Goal: Transaction & Acquisition: Book appointment/travel/reservation

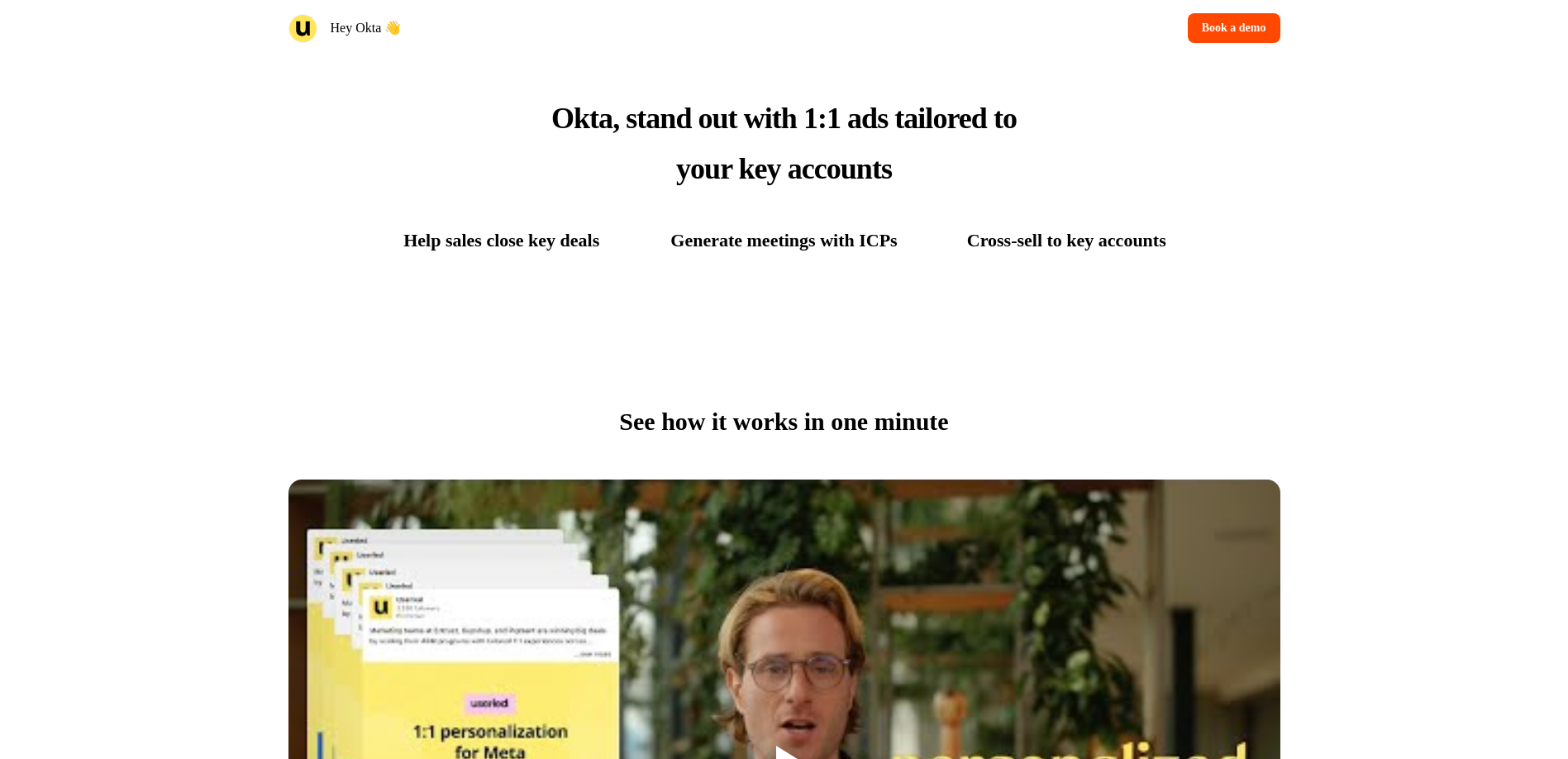
scroll to position [1252, 0]
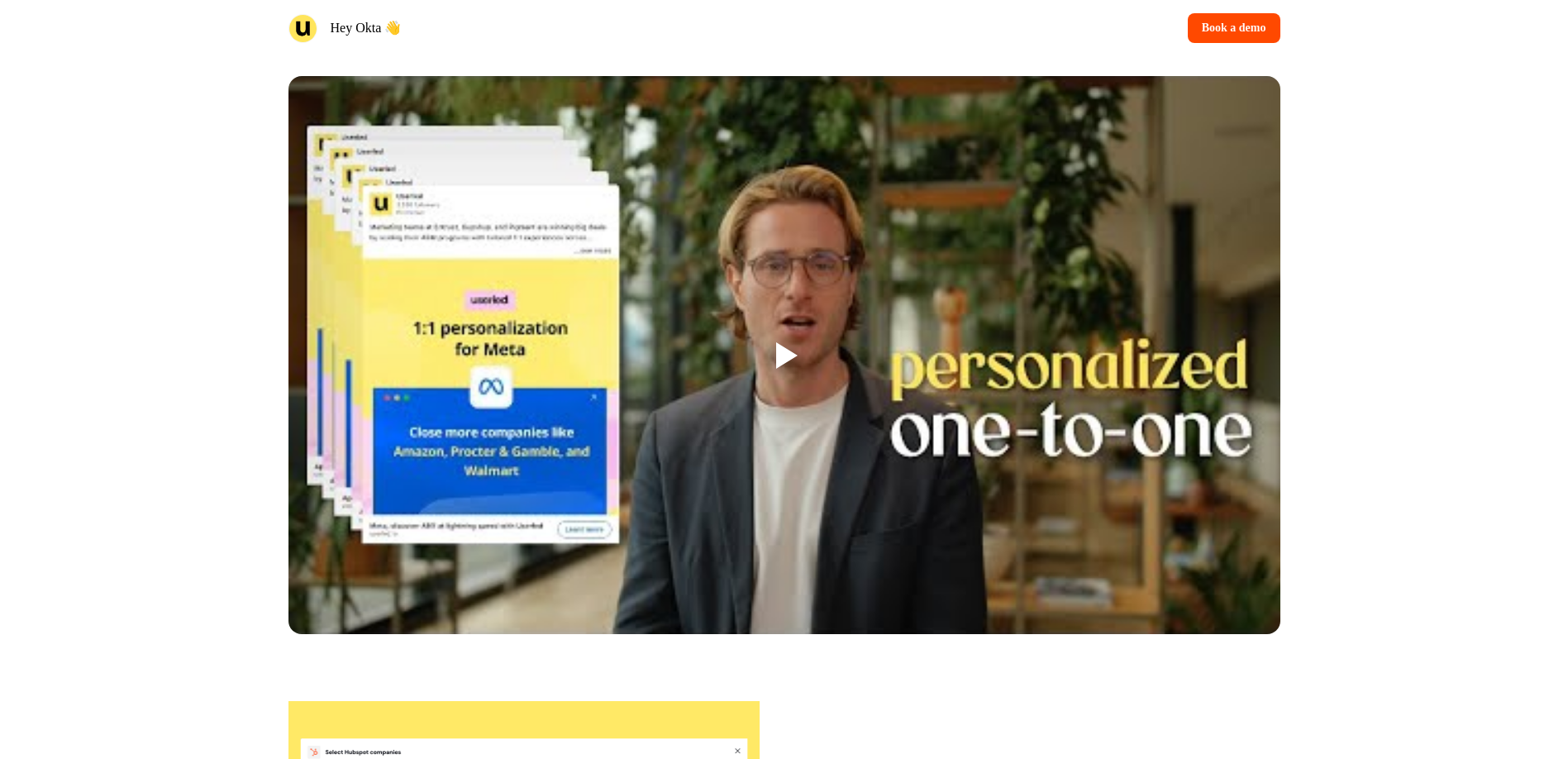
click at [788, 368] on div at bounding box center [787, 356] width 21 height 27
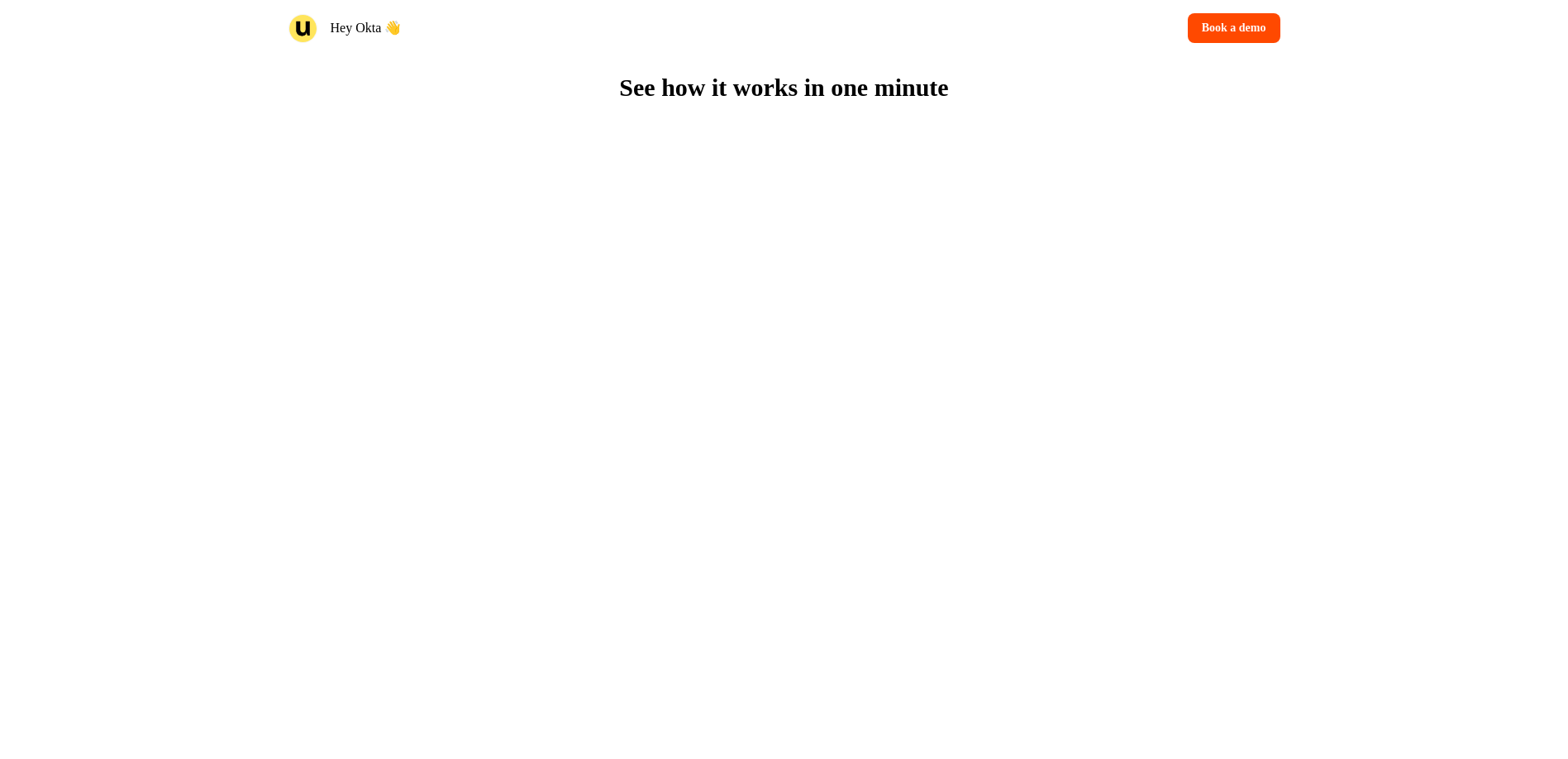
scroll to position [0, 0]
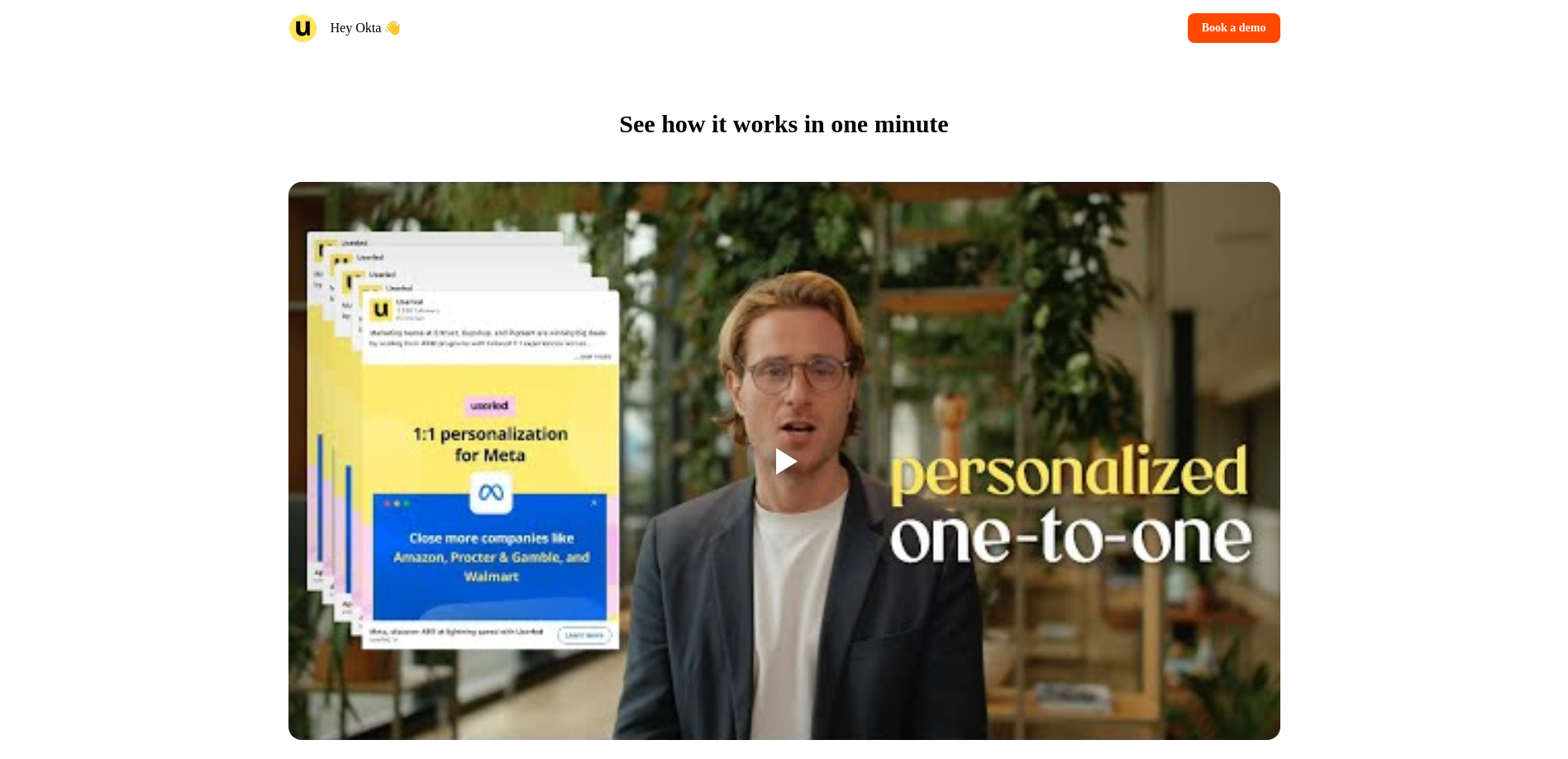
scroll to position [1278, 0]
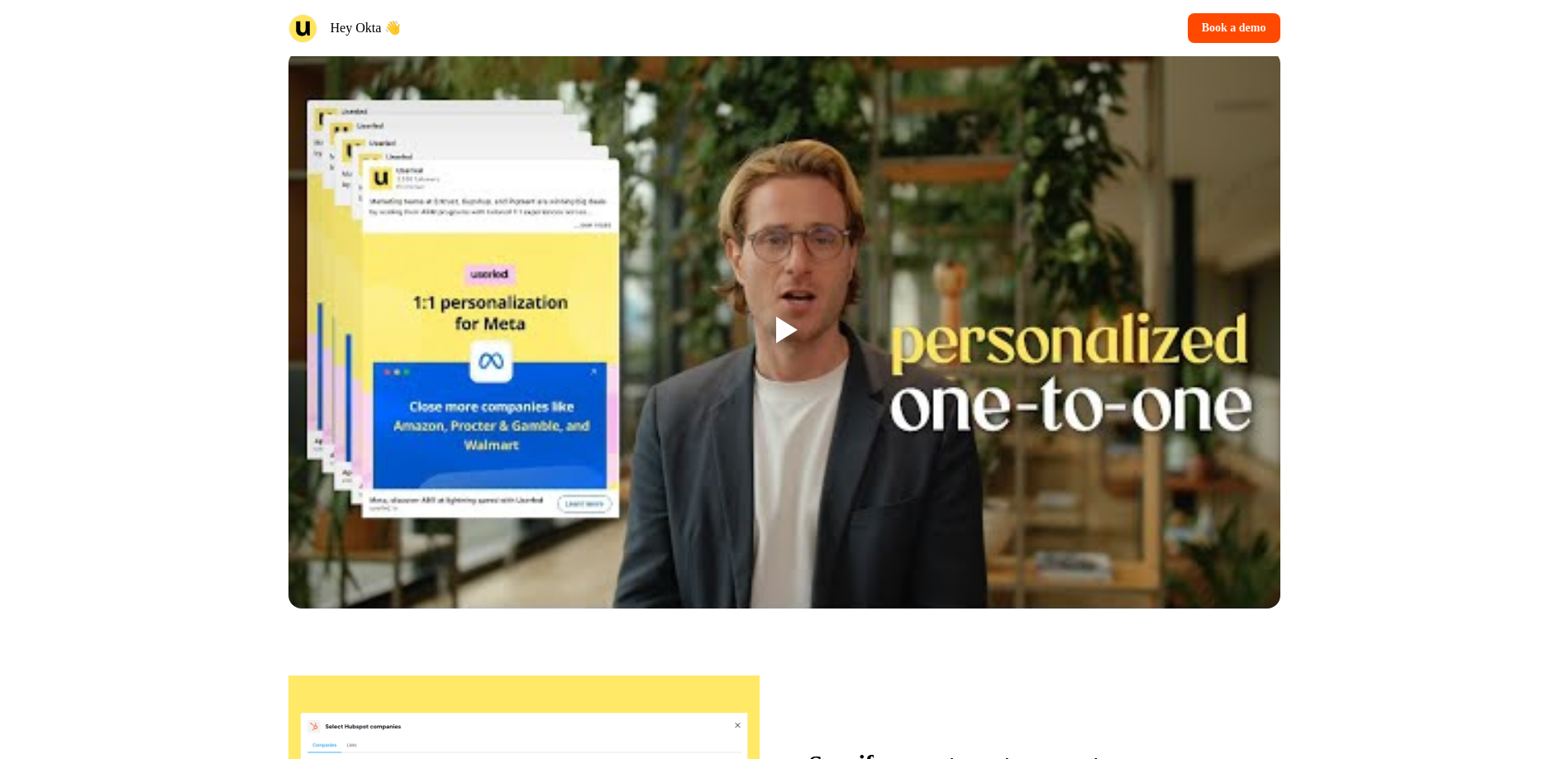
click at [709, 331] on div at bounding box center [784, 329] width 992 height 558
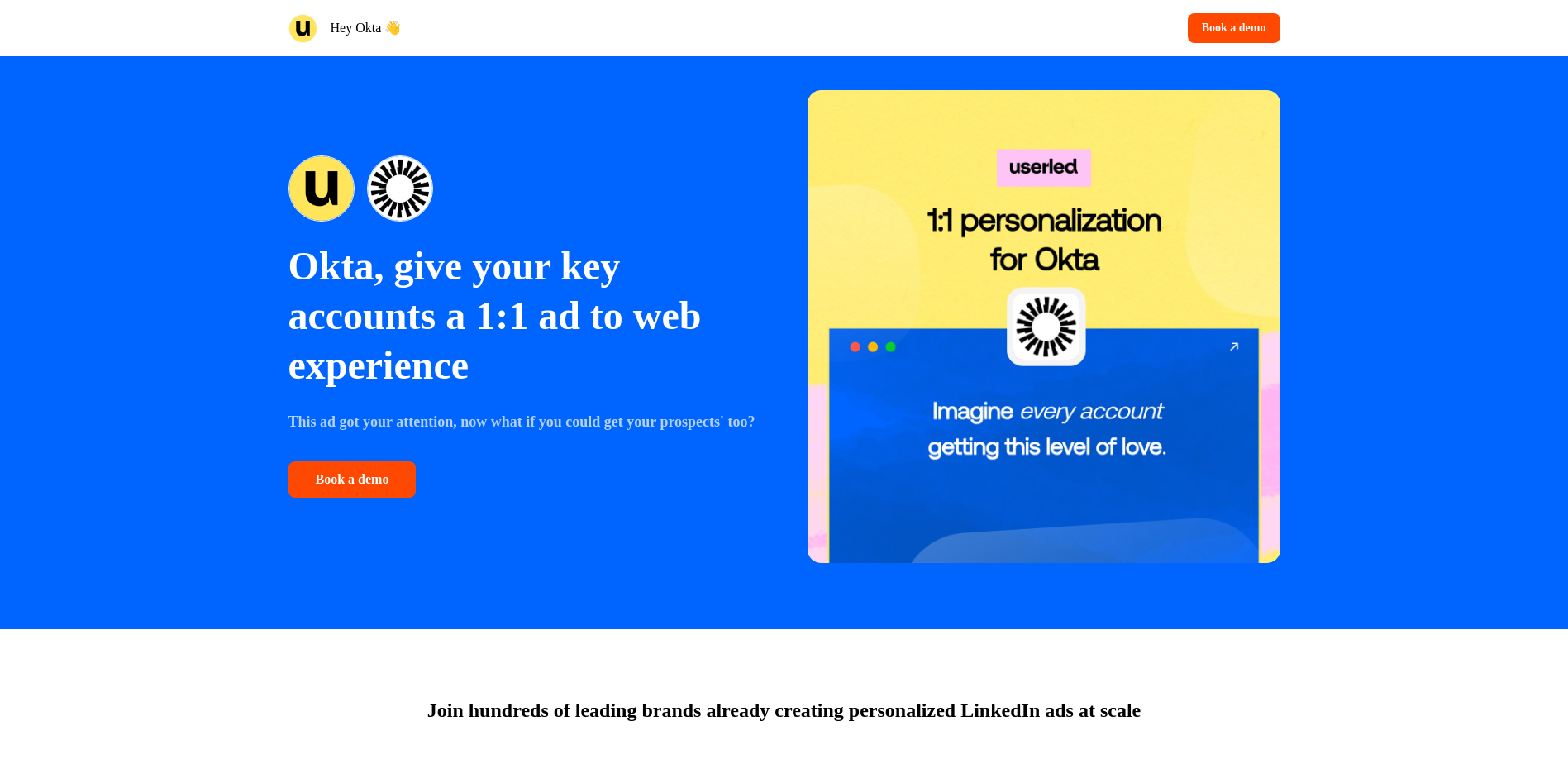
scroll to position [0, 0]
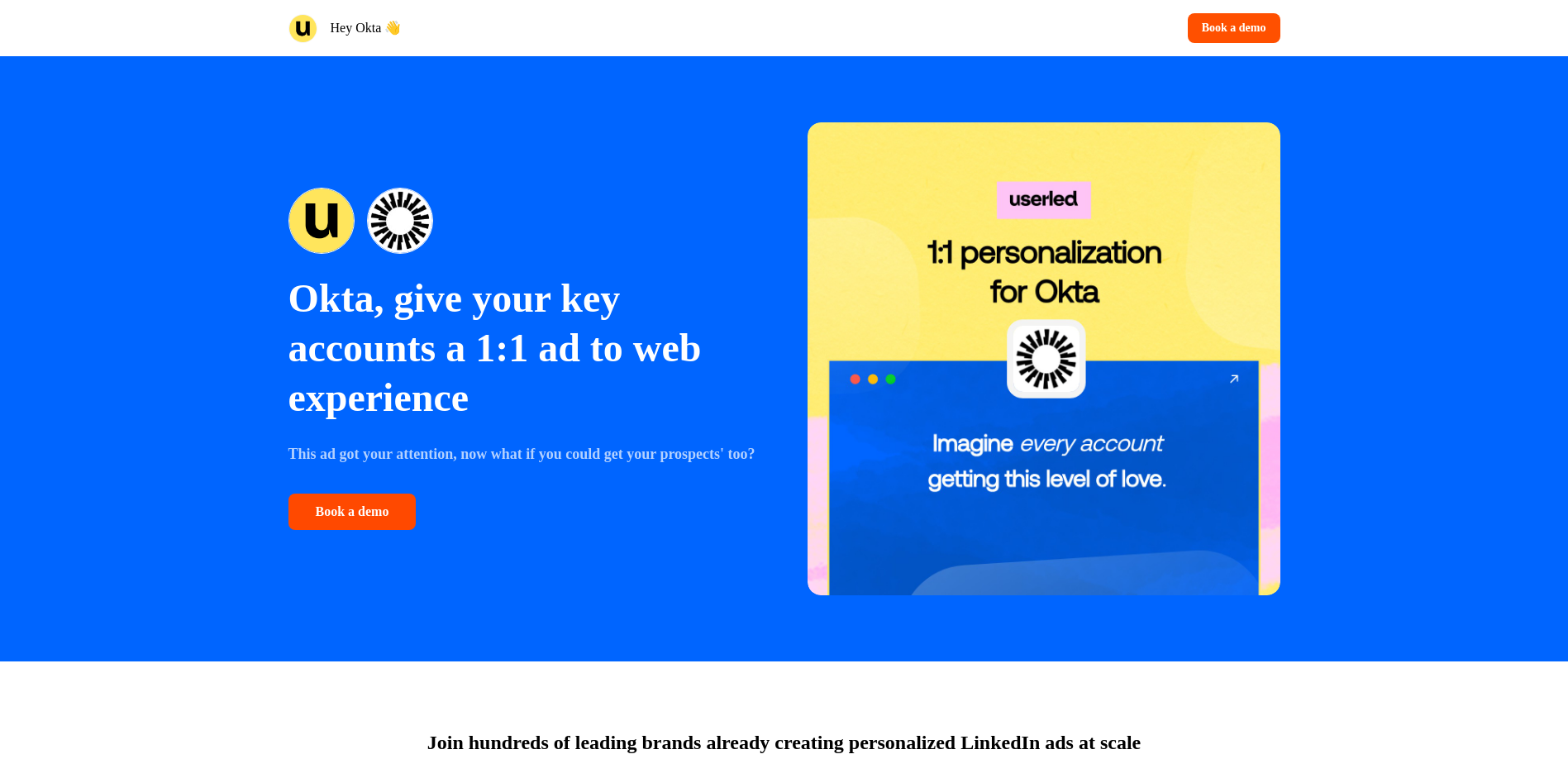
click at [1237, 30] on button "Book a demo" at bounding box center [1234, 28] width 93 height 30
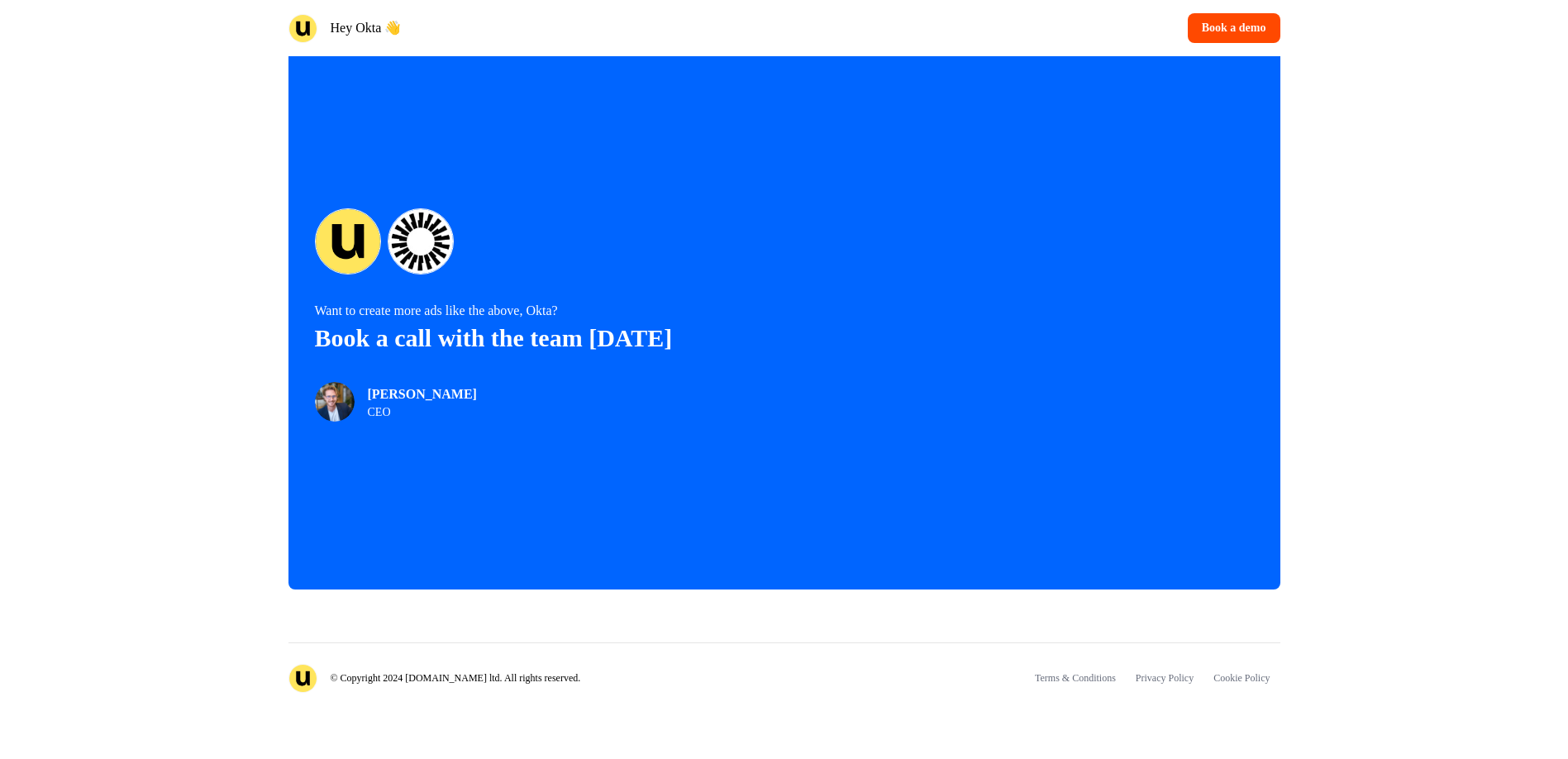
scroll to position [3428, 0]
